Goal: Information Seeking & Learning: Learn about a topic

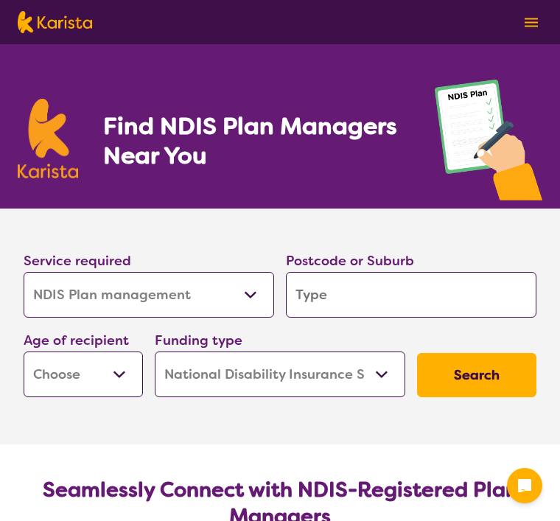
select select "NDIS Plan management"
select select "NDIS"
select select "NDIS Plan management"
select select "NDIS"
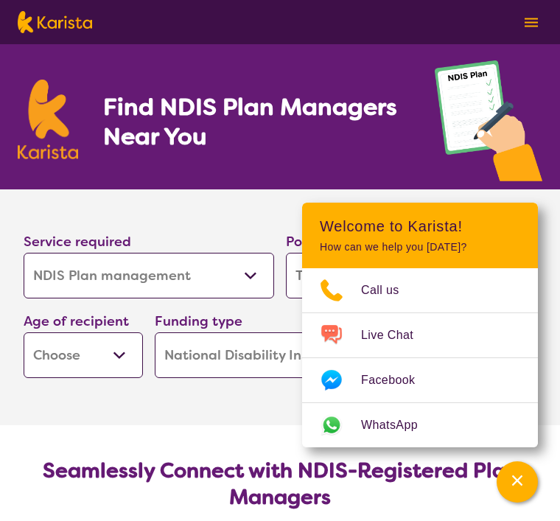
scroll to position [3, 0]
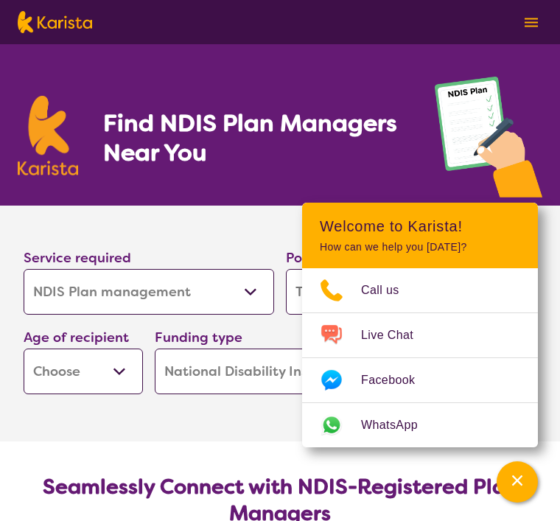
click at [129, 364] on select "Early Childhood - 0 to 9 Child - 10 to 11 Adolescent - 12 to 17 Adult - 18 to 6…" at bounding box center [83, 371] width 119 height 46
select select "AD"
click at [533, 222] on section "Service required Allied Health Assistant Assessment ([MEDICAL_DATA] or [MEDICAL…" at bounding box center [280, 302] width 560 height 194
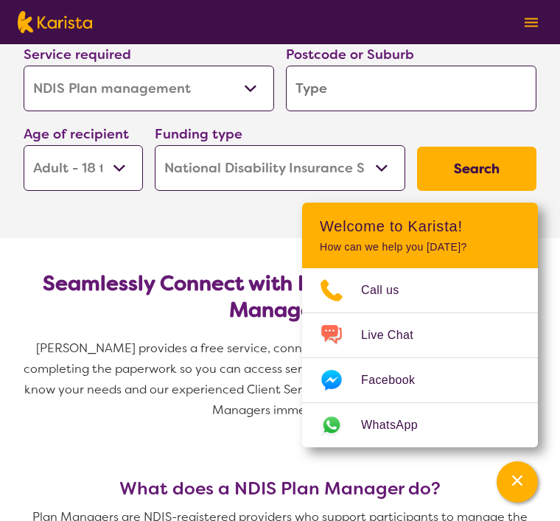
scroll to position [211, 0]
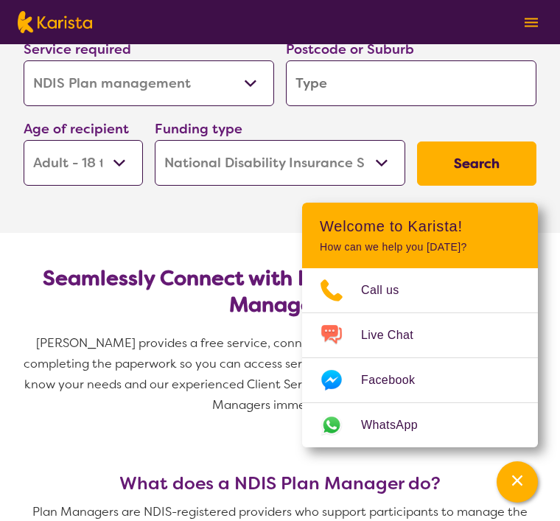
click at [361, 160] on select "Home Care Package (HCP) National Disability Insurance Scheme (NDIS) I don't know" at bounding box center [280, 163] width 250 height 46
click at [186, 358] on span "[PERSON_NAME] provides a free service, connecting you to NDIS Plan Managers and…" at bounding box center [282, 373] width 516 height 77
click at [359, 162] on select "Home Care Package (HCP) National Disability Insurance Scheme (NDIS) I don't know" at bounding box center [280, 163] width 250 height 46
click at [169, 365] on span "[PERSON_NAME] provides a free service, connecting you to NDIS Plan Managers and…" at bounding box center [282, 373] width 516 height 77
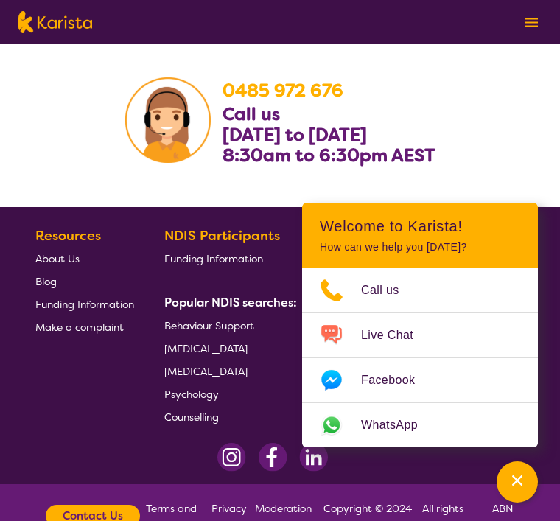
scroll to position [2630, 0]
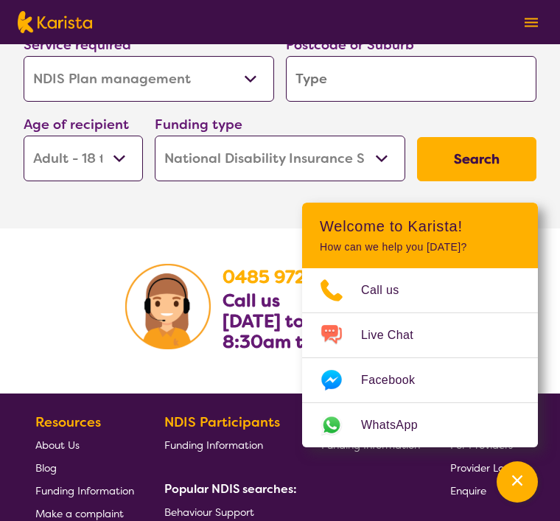
click at [315, 5] on nav "About us Funding Information NDIS - National Disability Insurance Scheme HCP - …" at bounding box center [280, 22] width 560 height 44
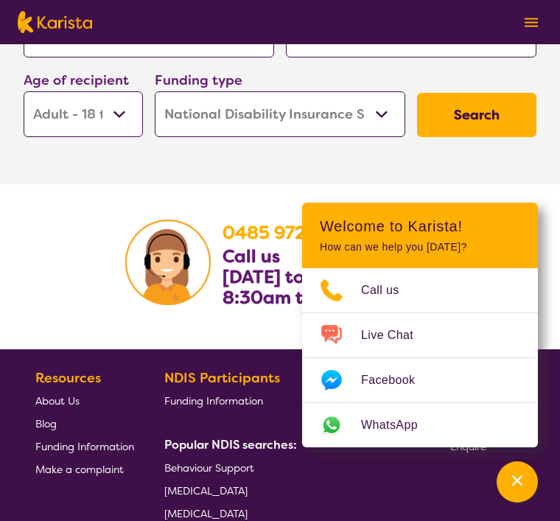
scroll to position [2677, 0]
